Goal: Navigation & Orientation: Find specific page/section

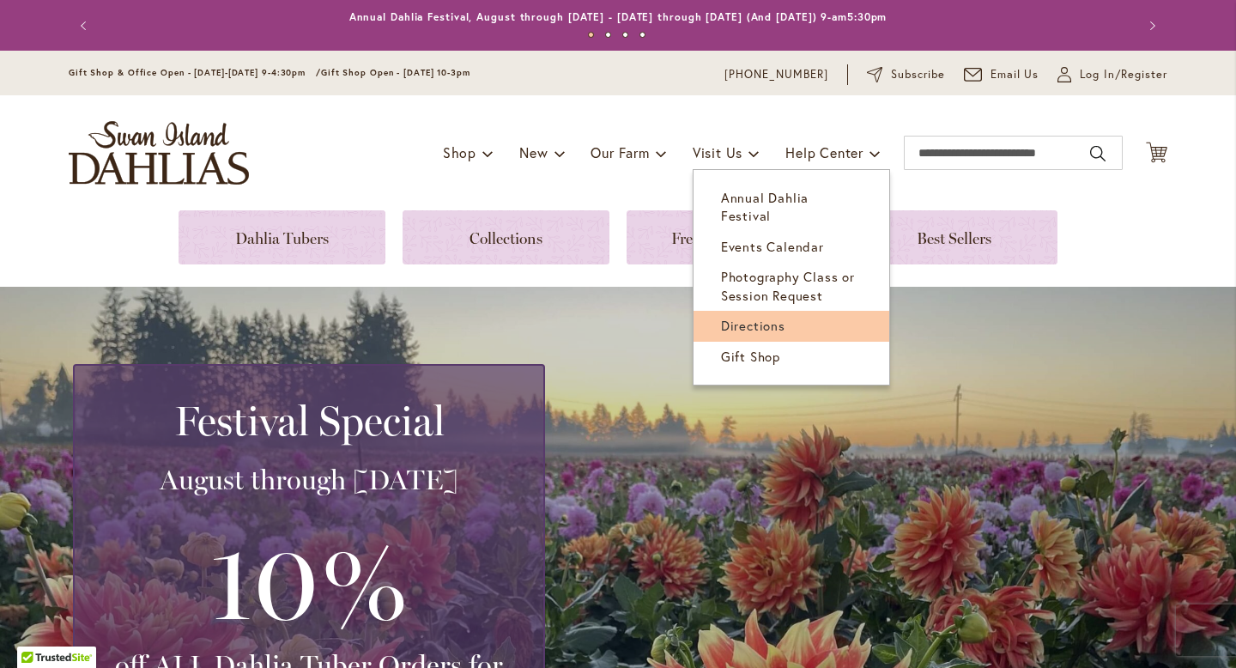
click at [741, 317] on span "Directions" at bounding box center [753, 325] width 64 height 17
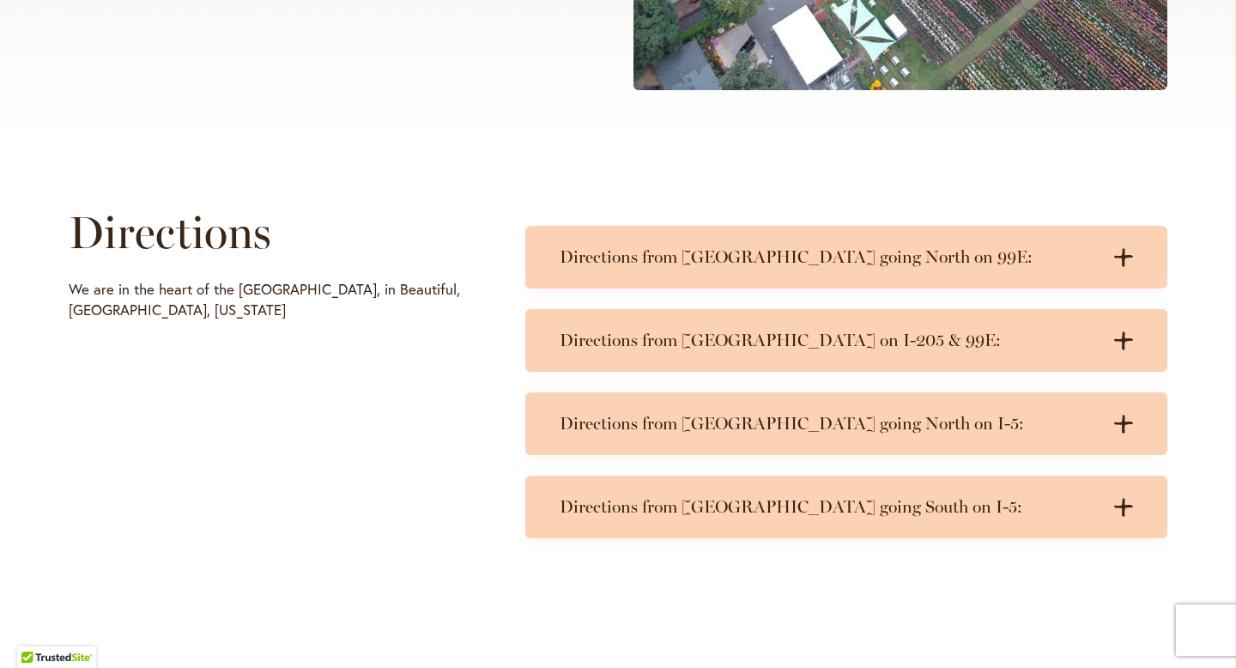
scroll to position [687, 0]
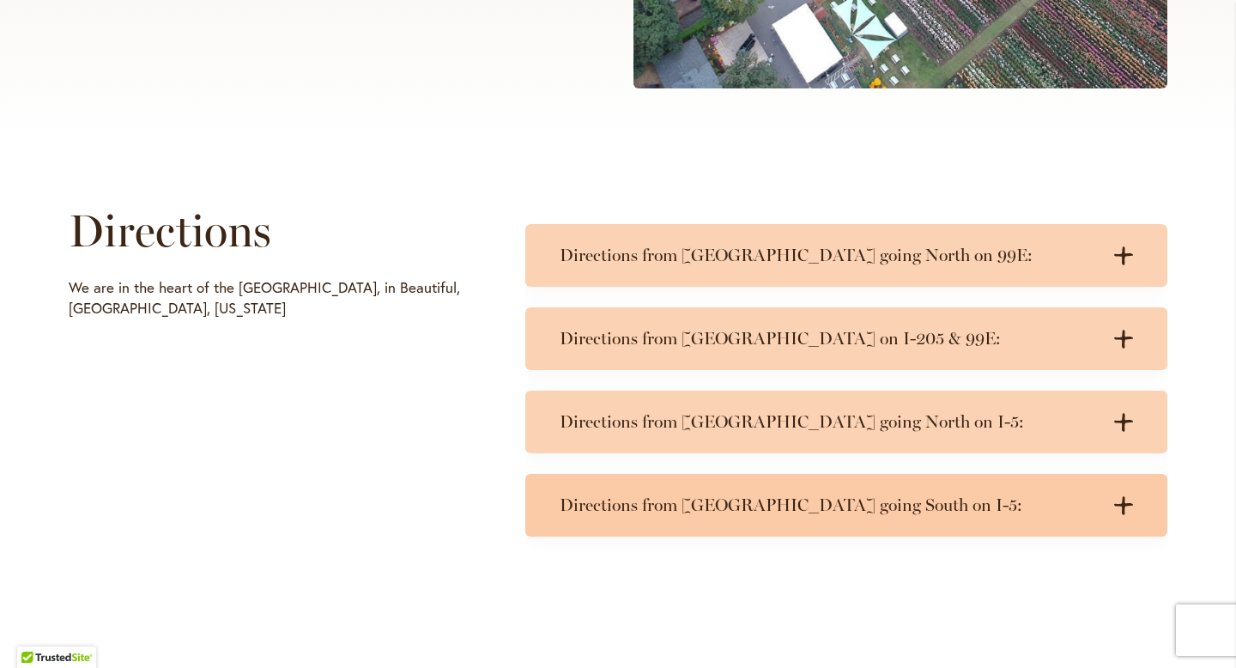
click at [656, 498] on h3 "Directions from Portland going South on I-5:" at bounding box center [829, 504] width 539 height 21
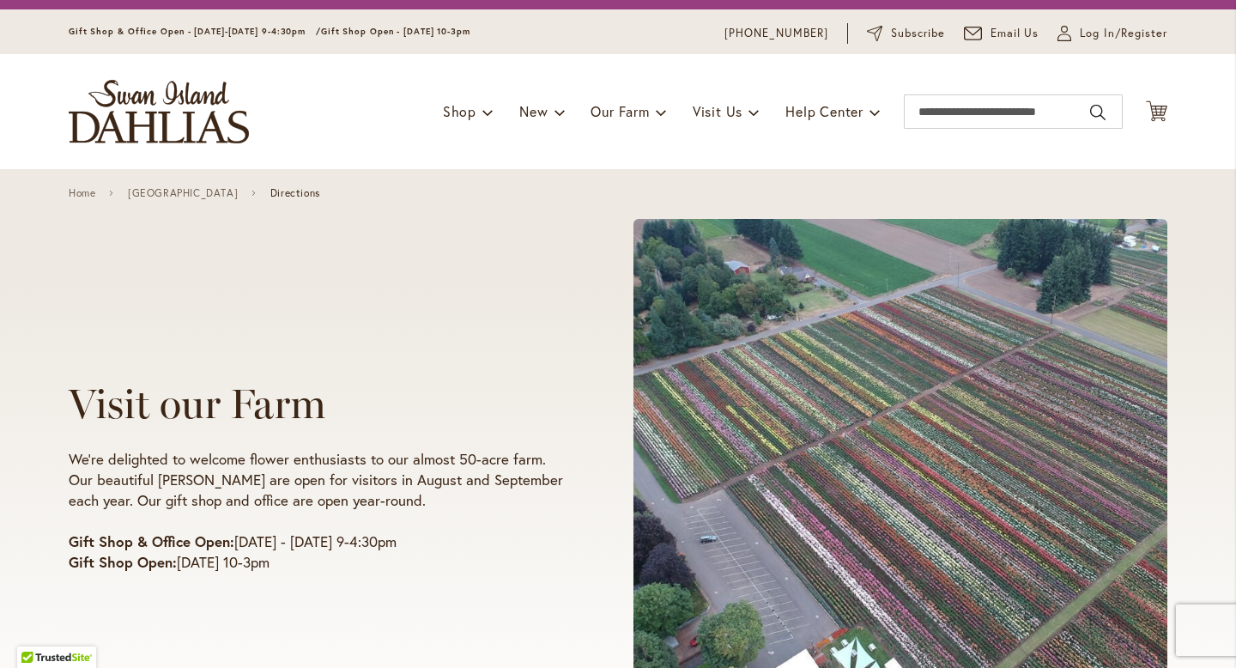
scroll to position [45, 0]
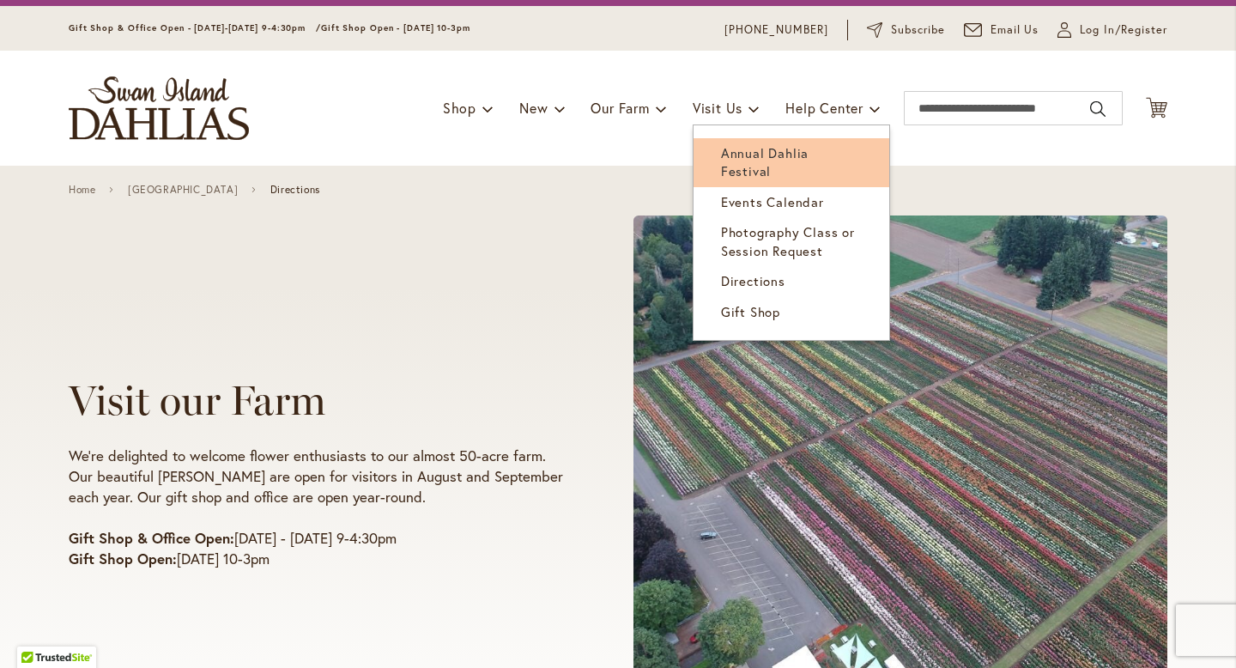
click at [729, 155] on span "Annual Dahlia Festival" at bounding box center [765, 161] width 88 height 35
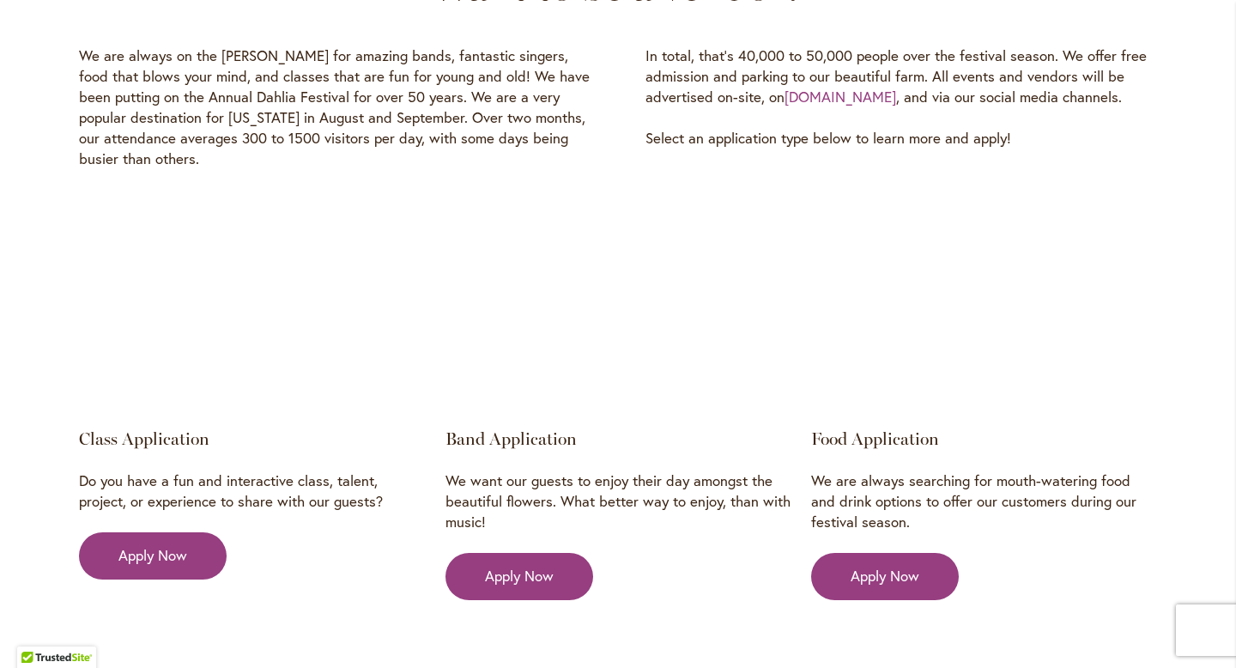
scroll to position [2568, 0]
